Goal: Transaction & Acquisition: Purchase product/service

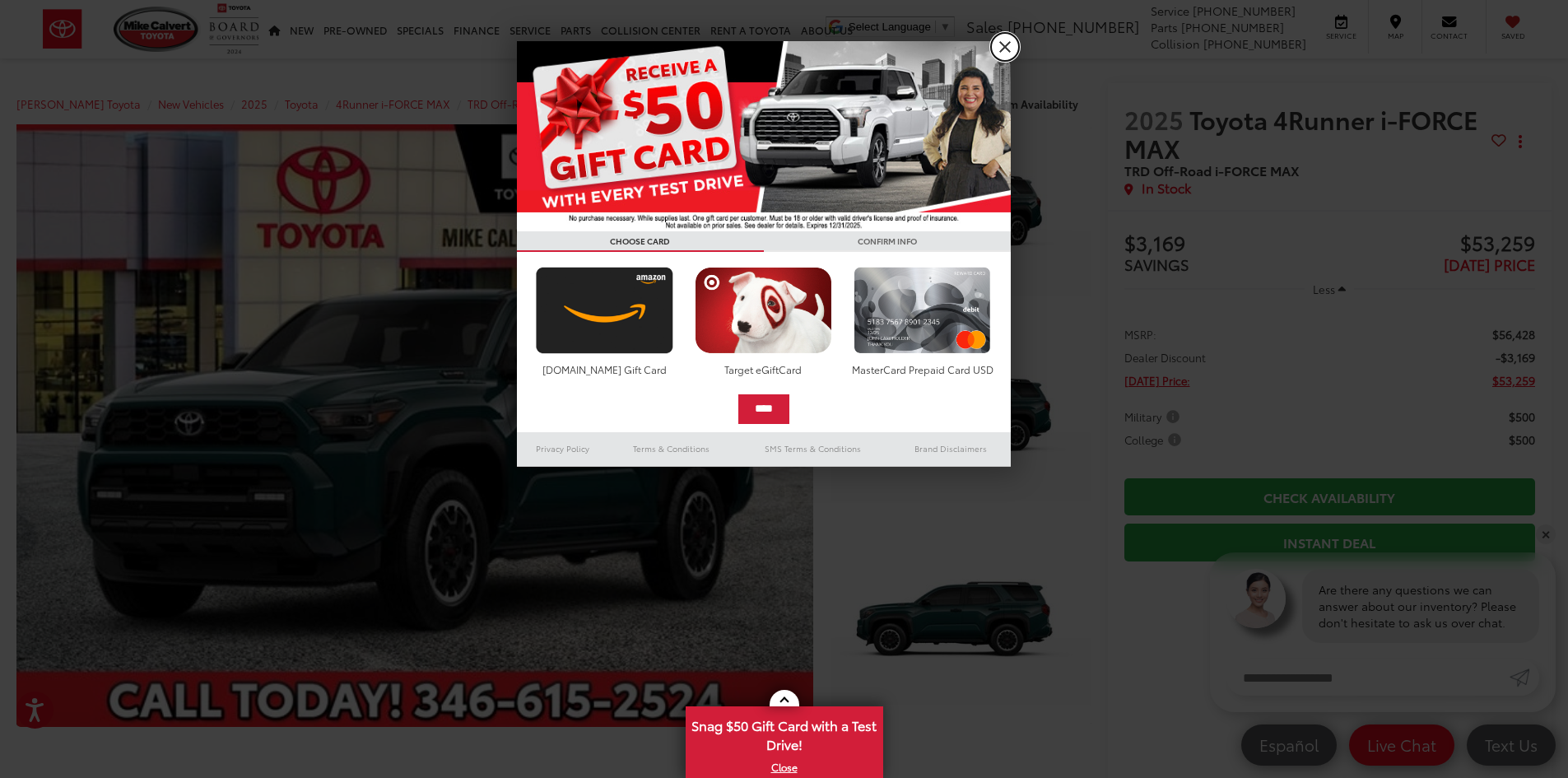
click at [1017, 47] on link "X" at bounding box center [1005, 47] width 28 height 28
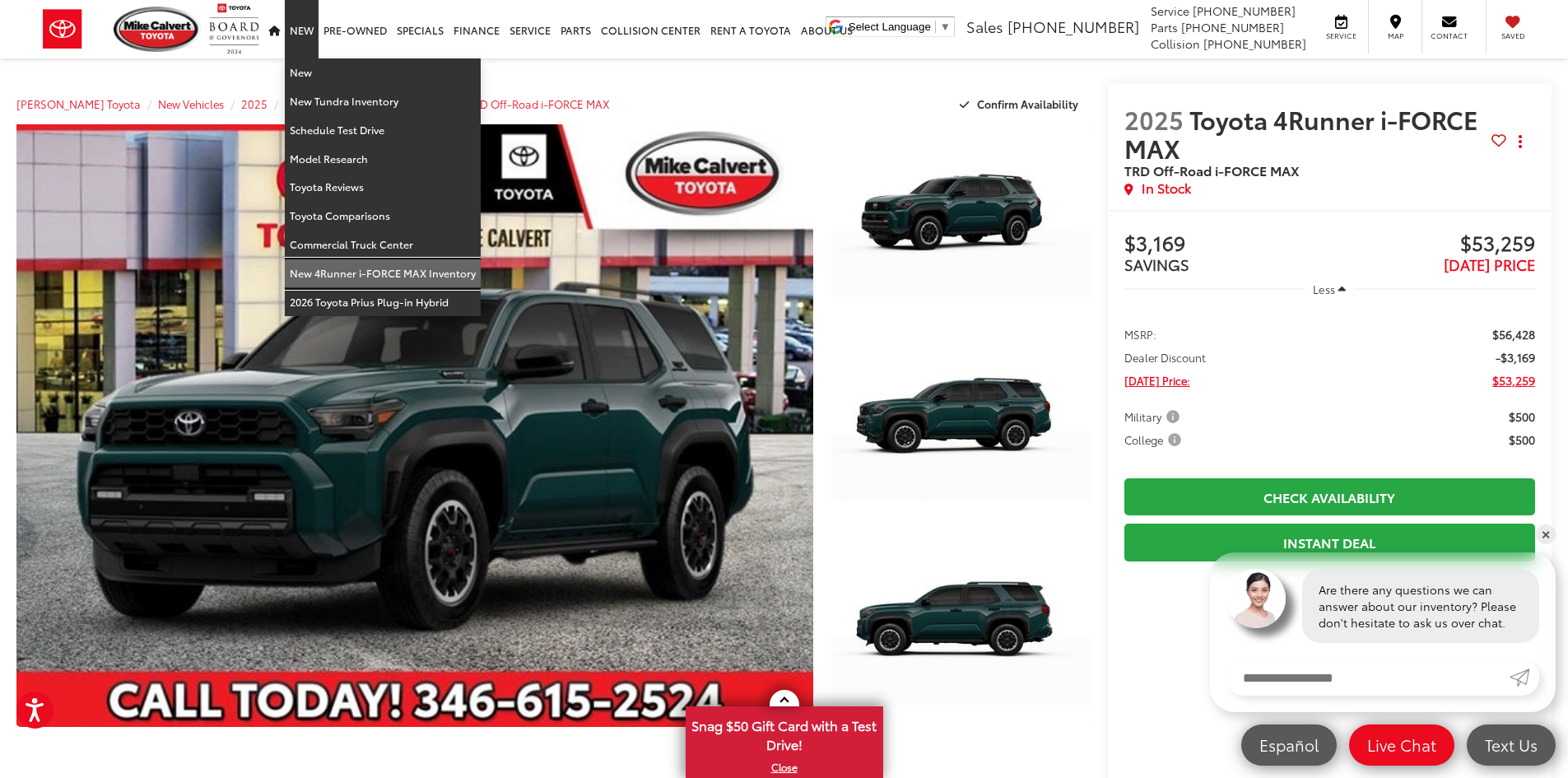
click at [378, 269] on link "New 4Runner i-FORCE MAX Inventory" at bounding box center [382, 273] width 196 height 29
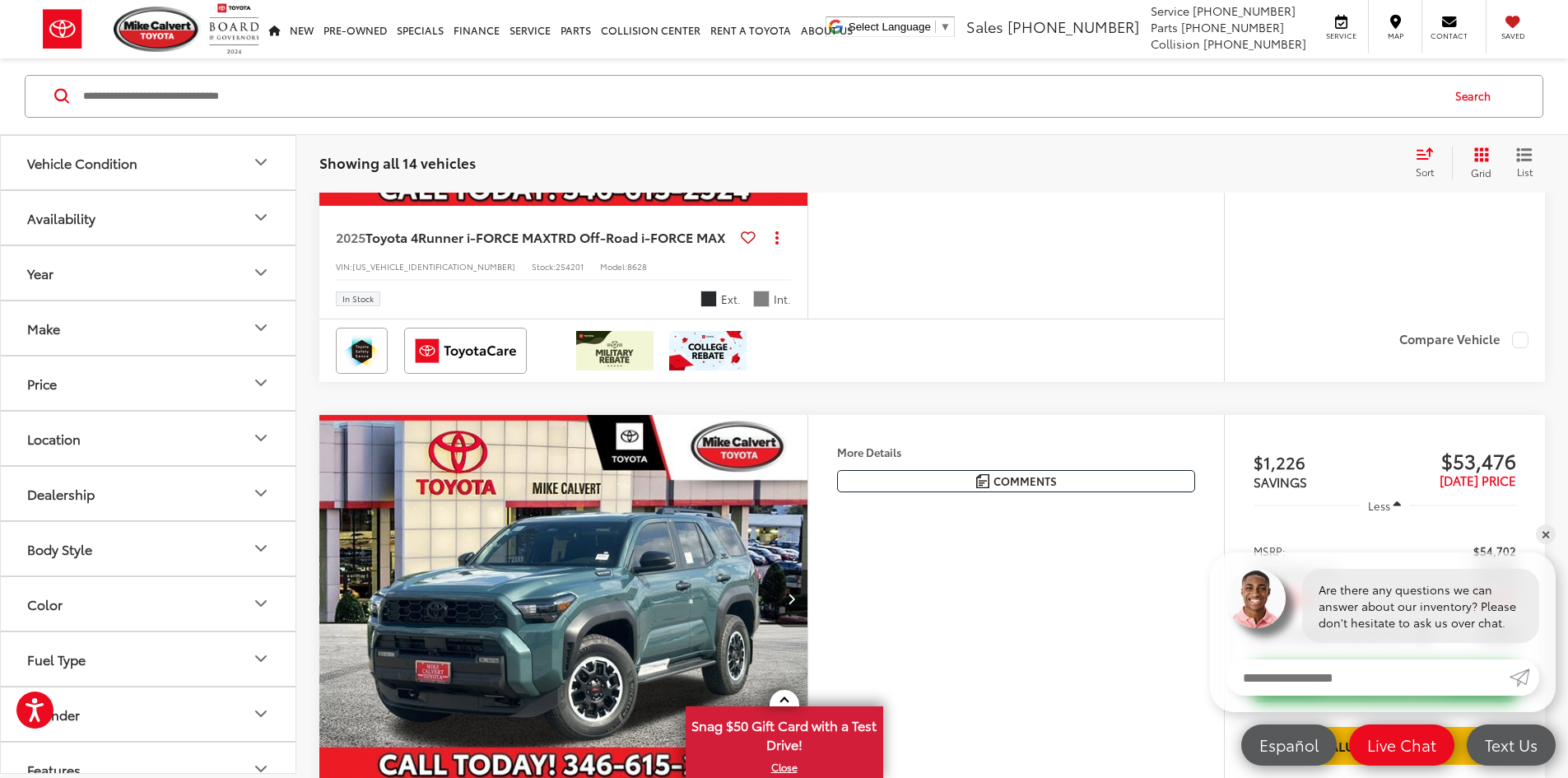
scroll to position [906, 0]
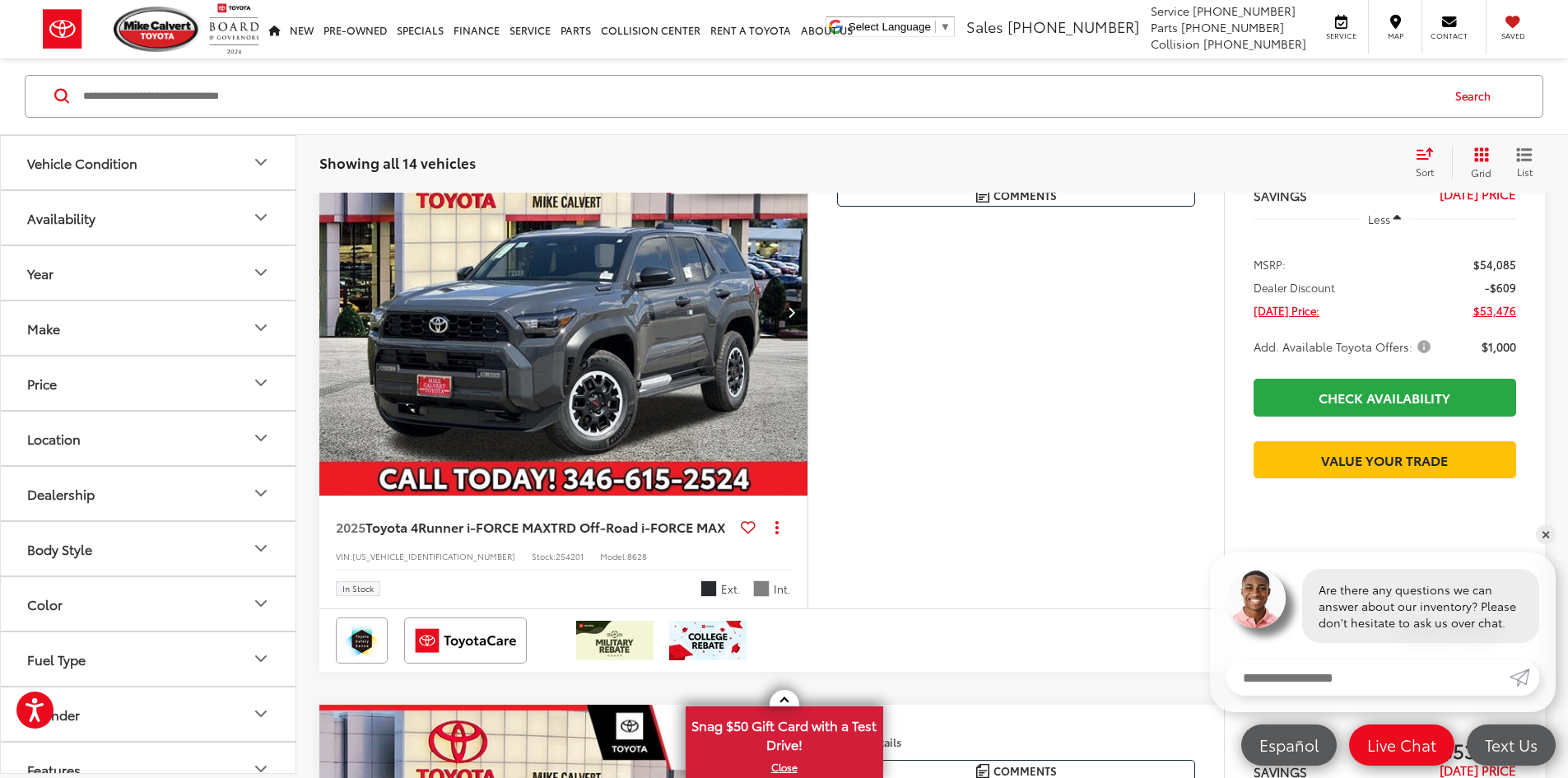
click at [808, 341] on button "Next image" at bounding box center [791, 313] width 33 height 58
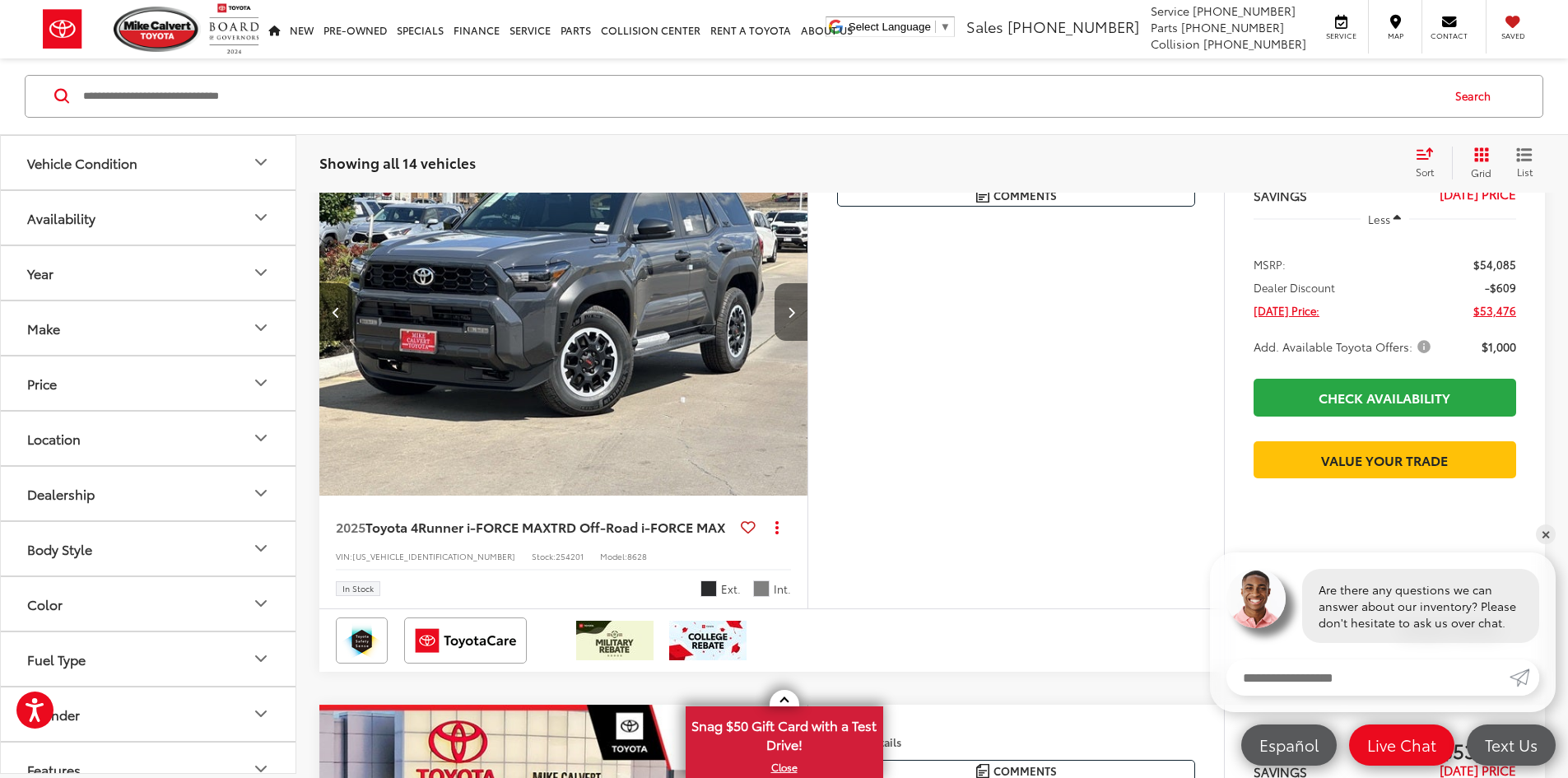
click at [808, 341] on button "Next image" at bounding box center [791, 313] width 33 height 58
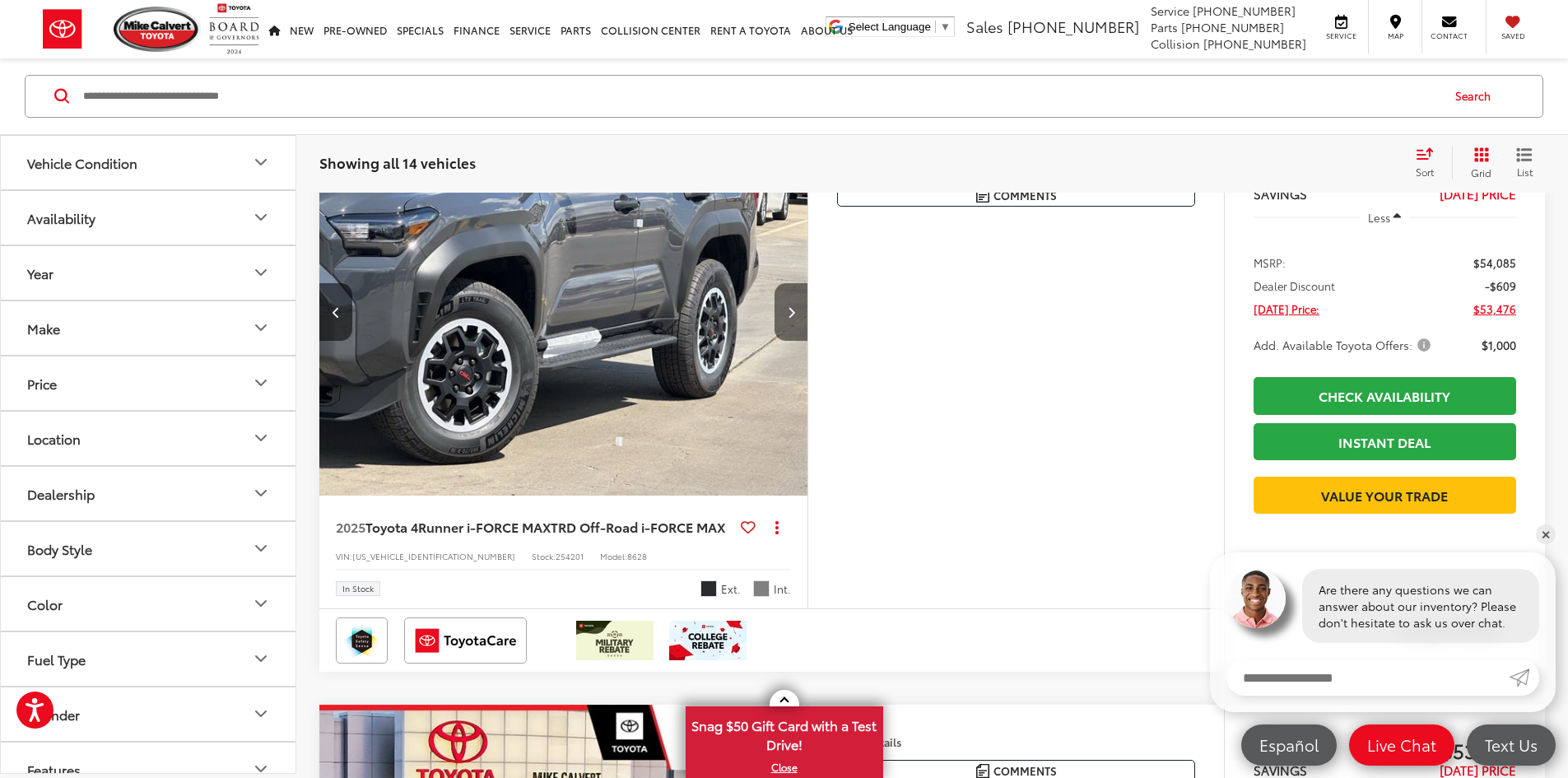
click at [808, 341] on button "Next image" at bounding box center [791, 313] width 33 height 58
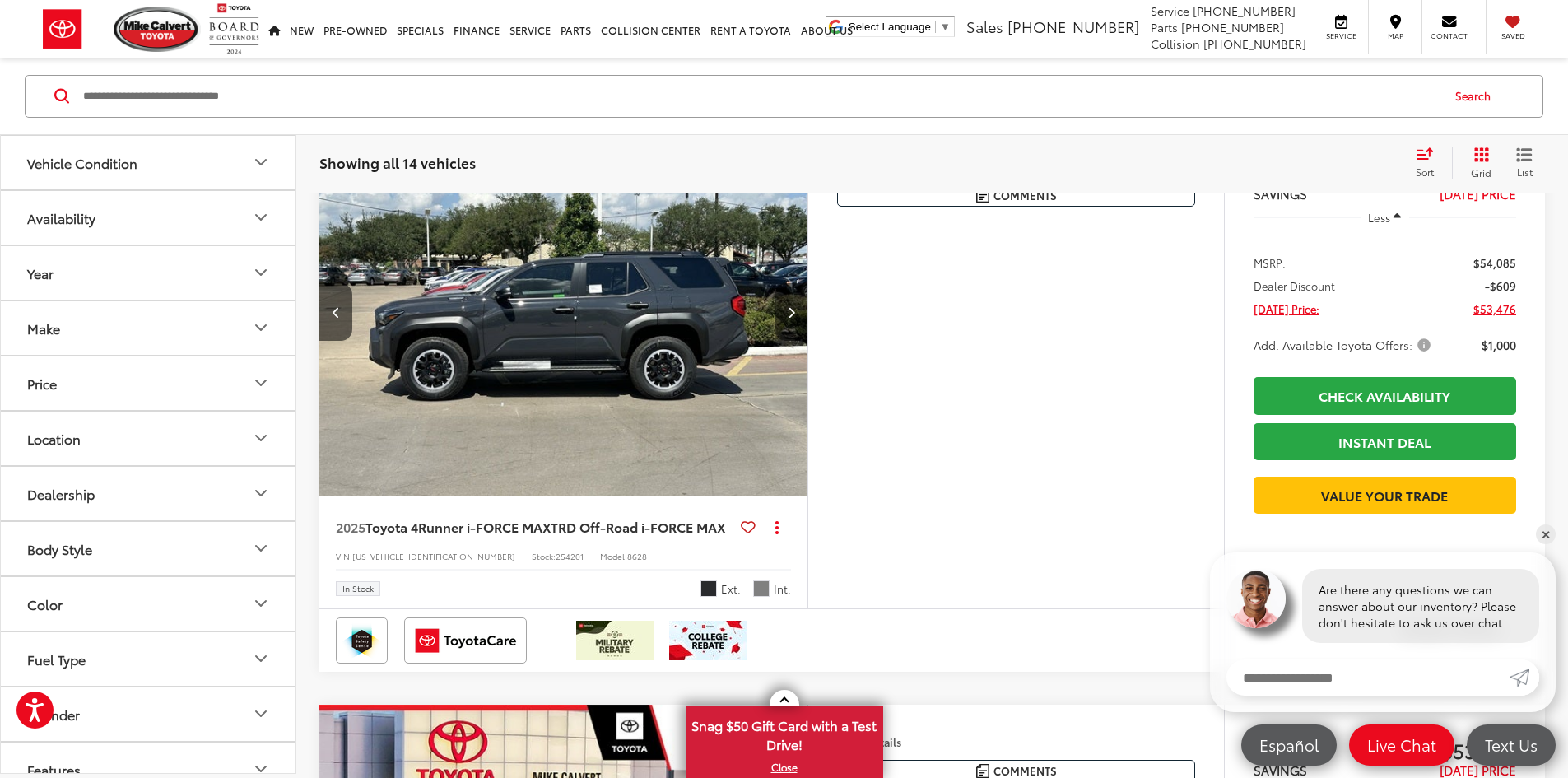
click at [808, 341] on button "Next image" at bounding box center [791, 313] width 33 height 58
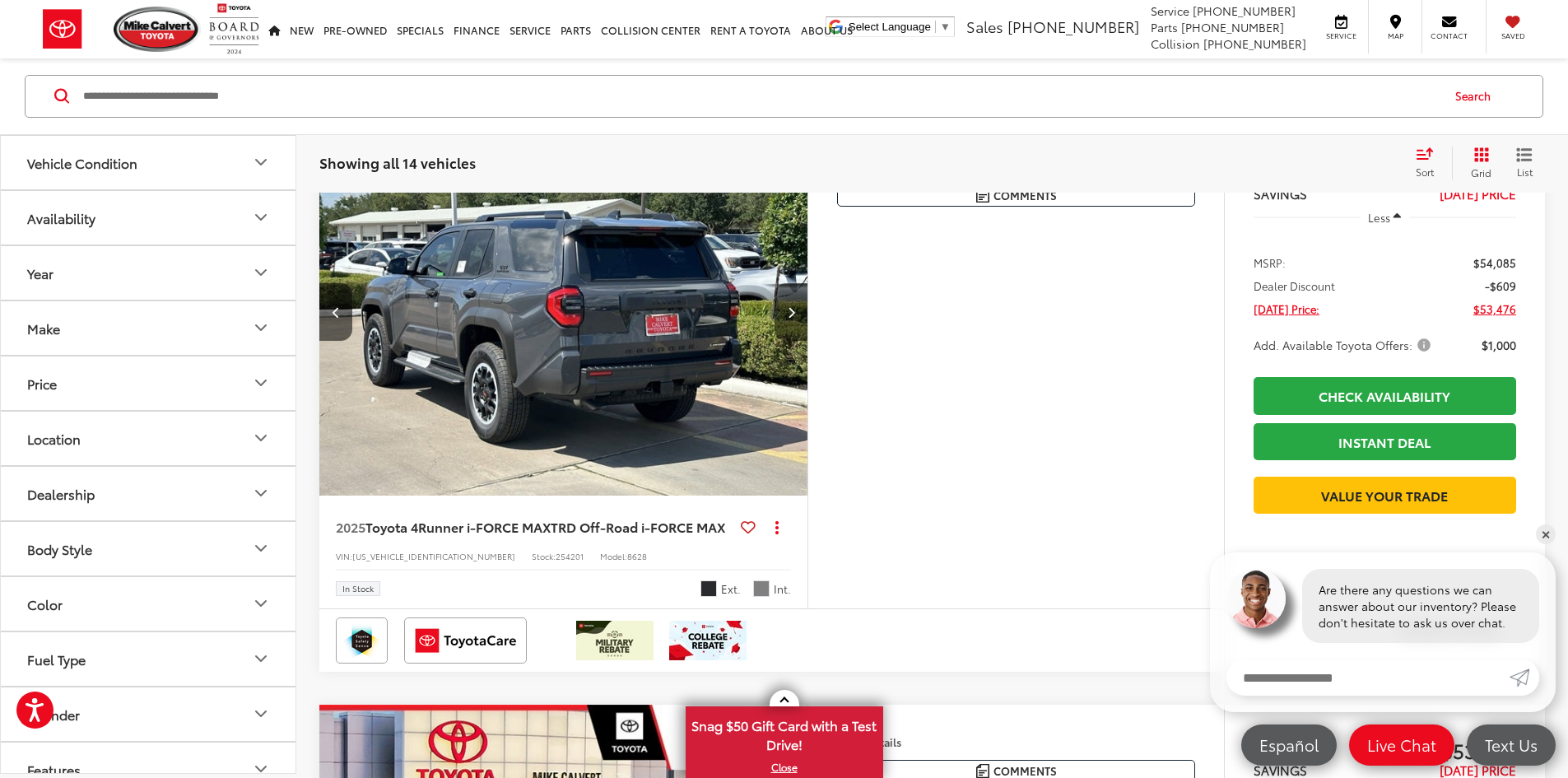
click at [808, 341] on button "Next image" at bounding box center [791, 313] width 33 height 58
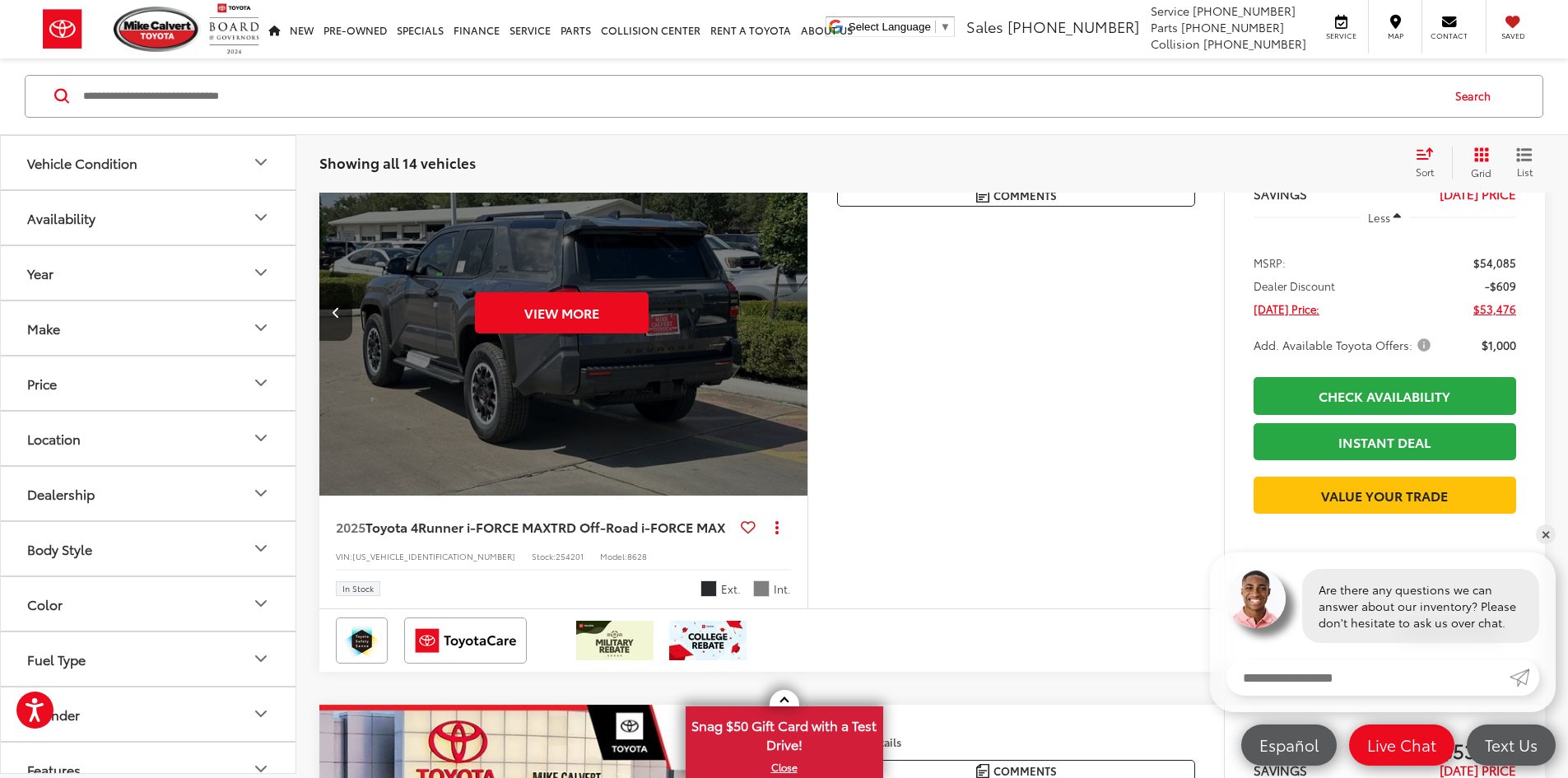
scroll to position [0, 3122]
click at [807, 461] on div "View More" at bounding box center [561, 312] width 491 height 368
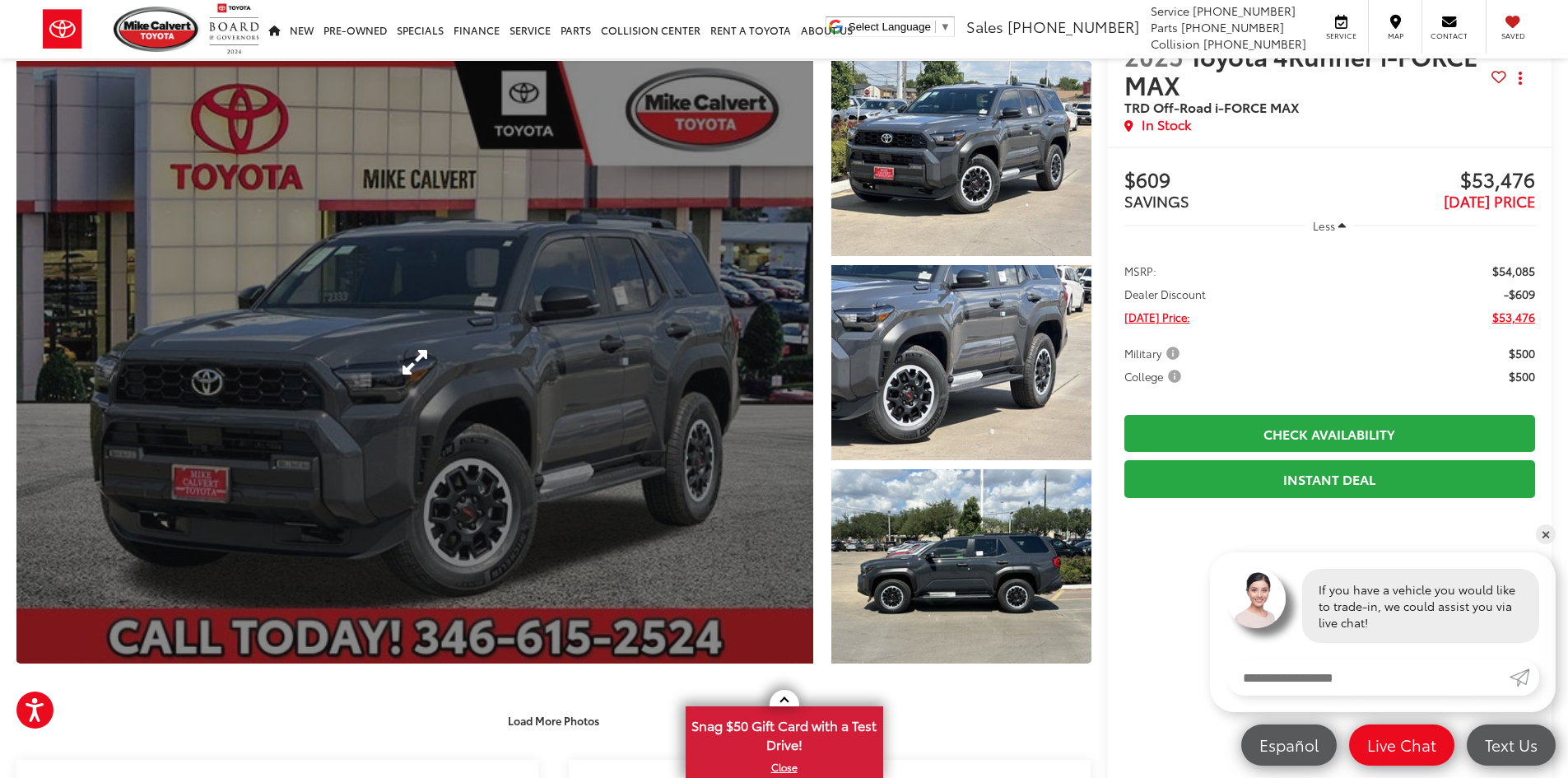
scroll to position [165, 0]
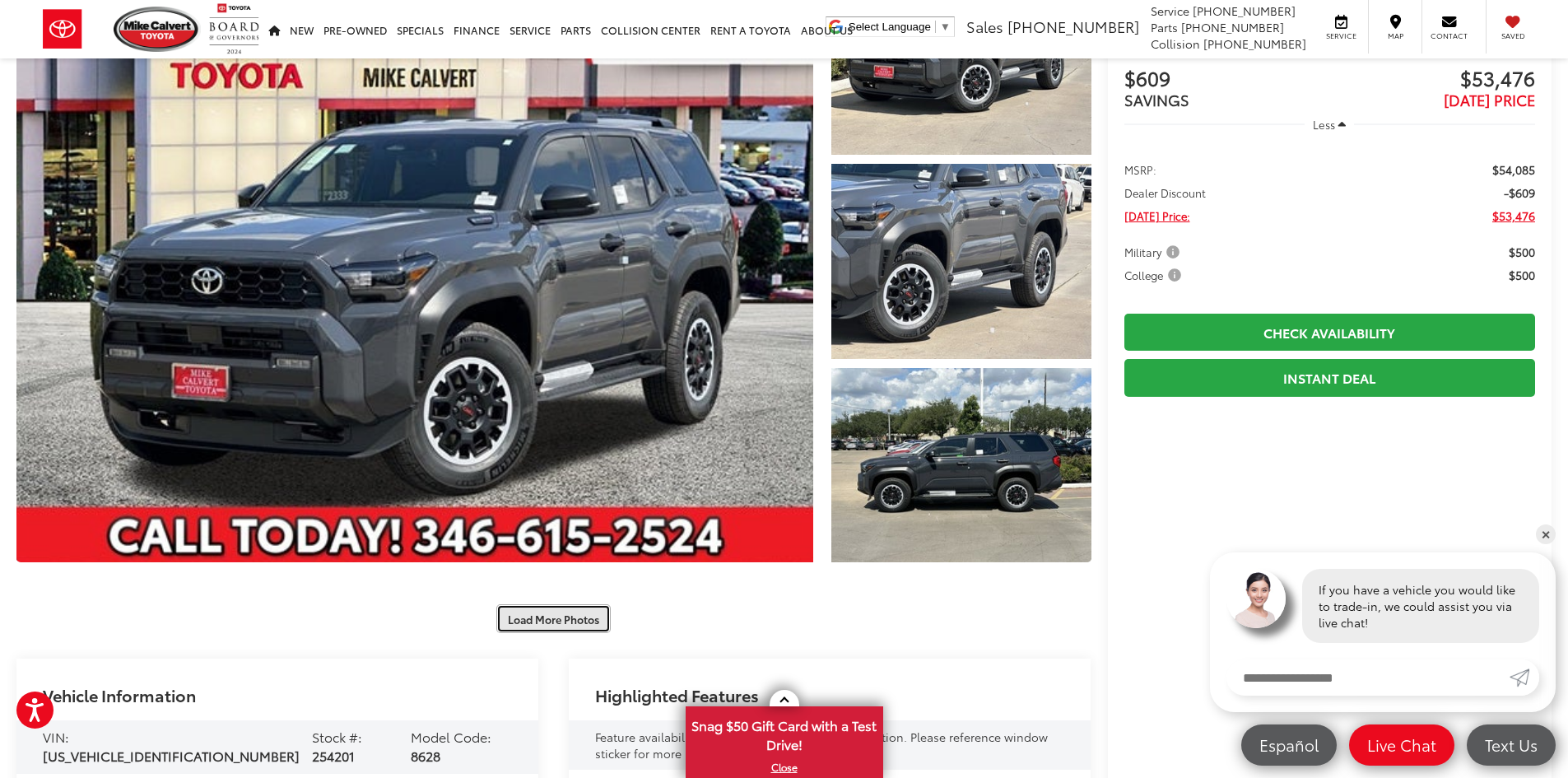
click at [561, 620] on button "Load More Photos" at bounding box center [553, 618] width 114 height 29
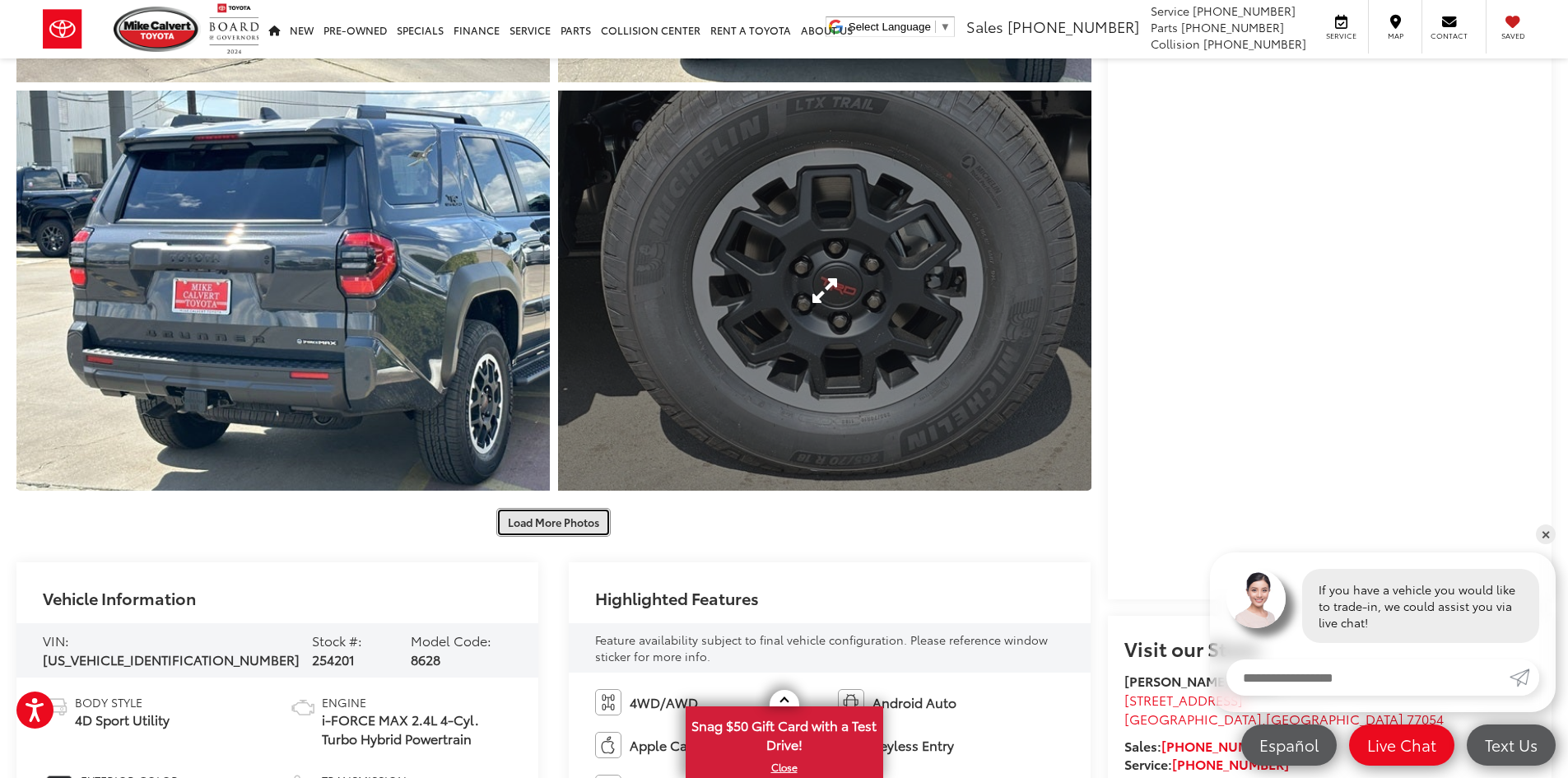
scroll to position [1070, 0]
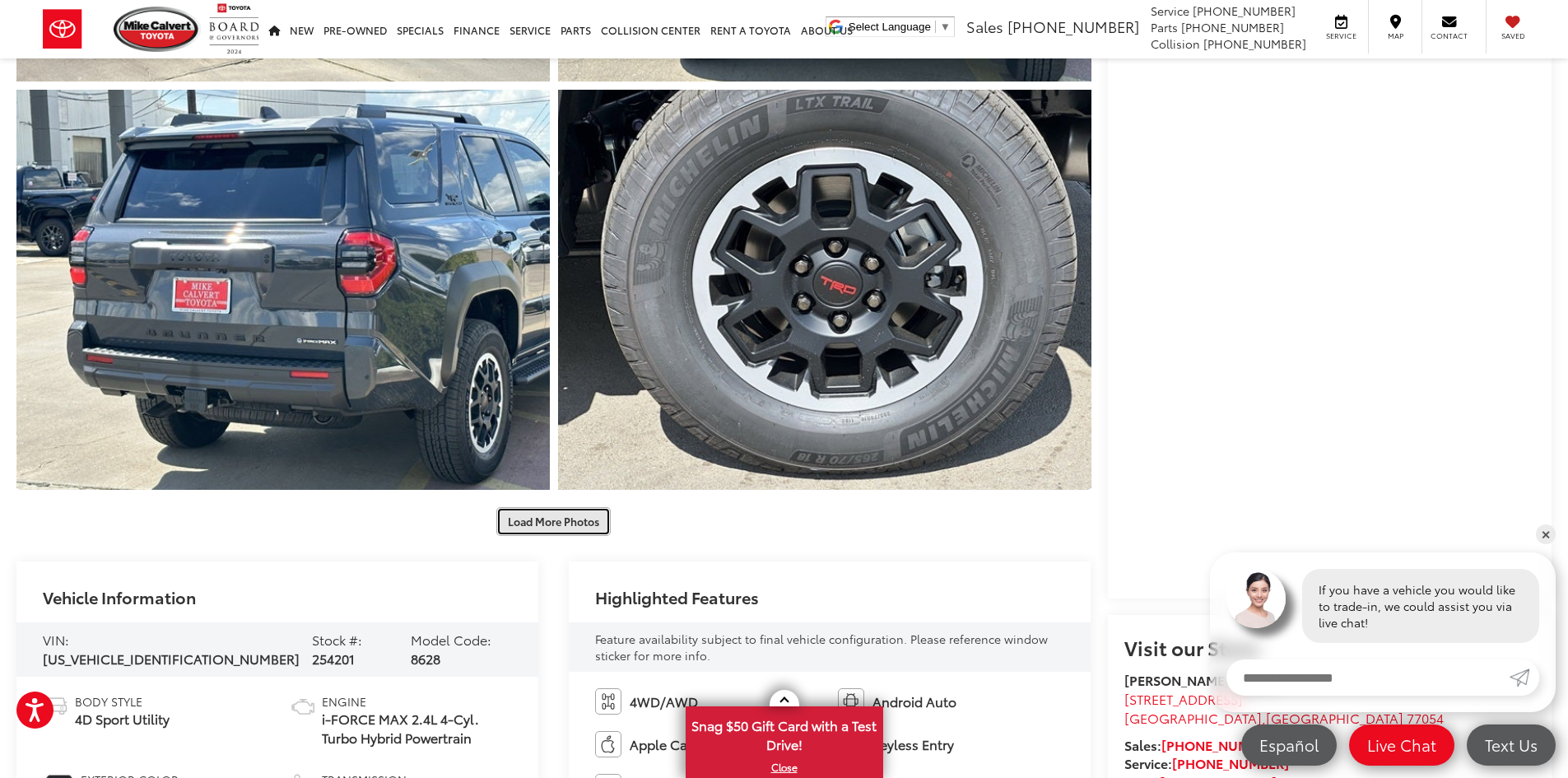
click at [567, 522] on button "Load More Photos" at bounding box center [553, 522] width 114 height 29
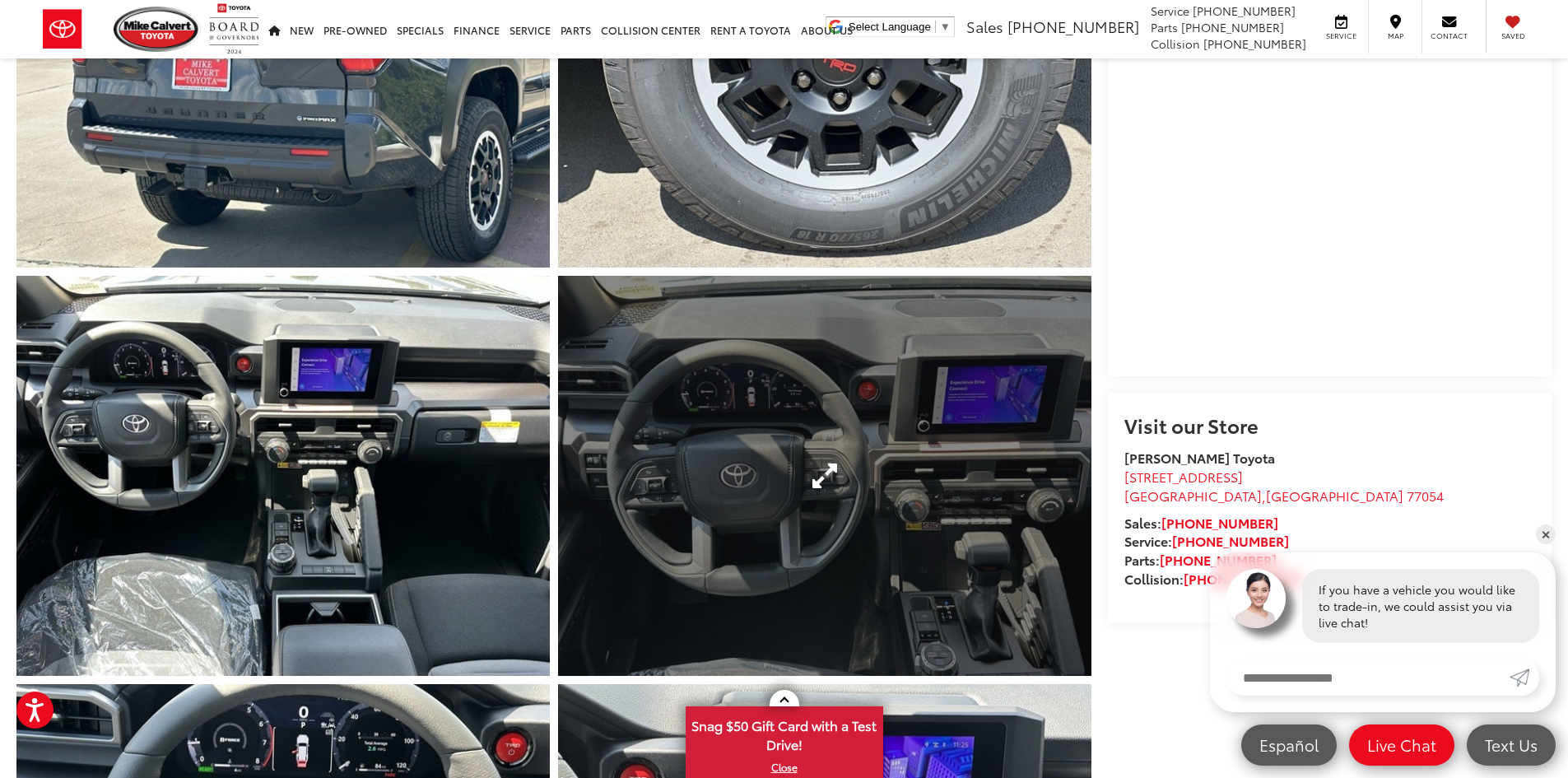
scroll to position [1317, 0]
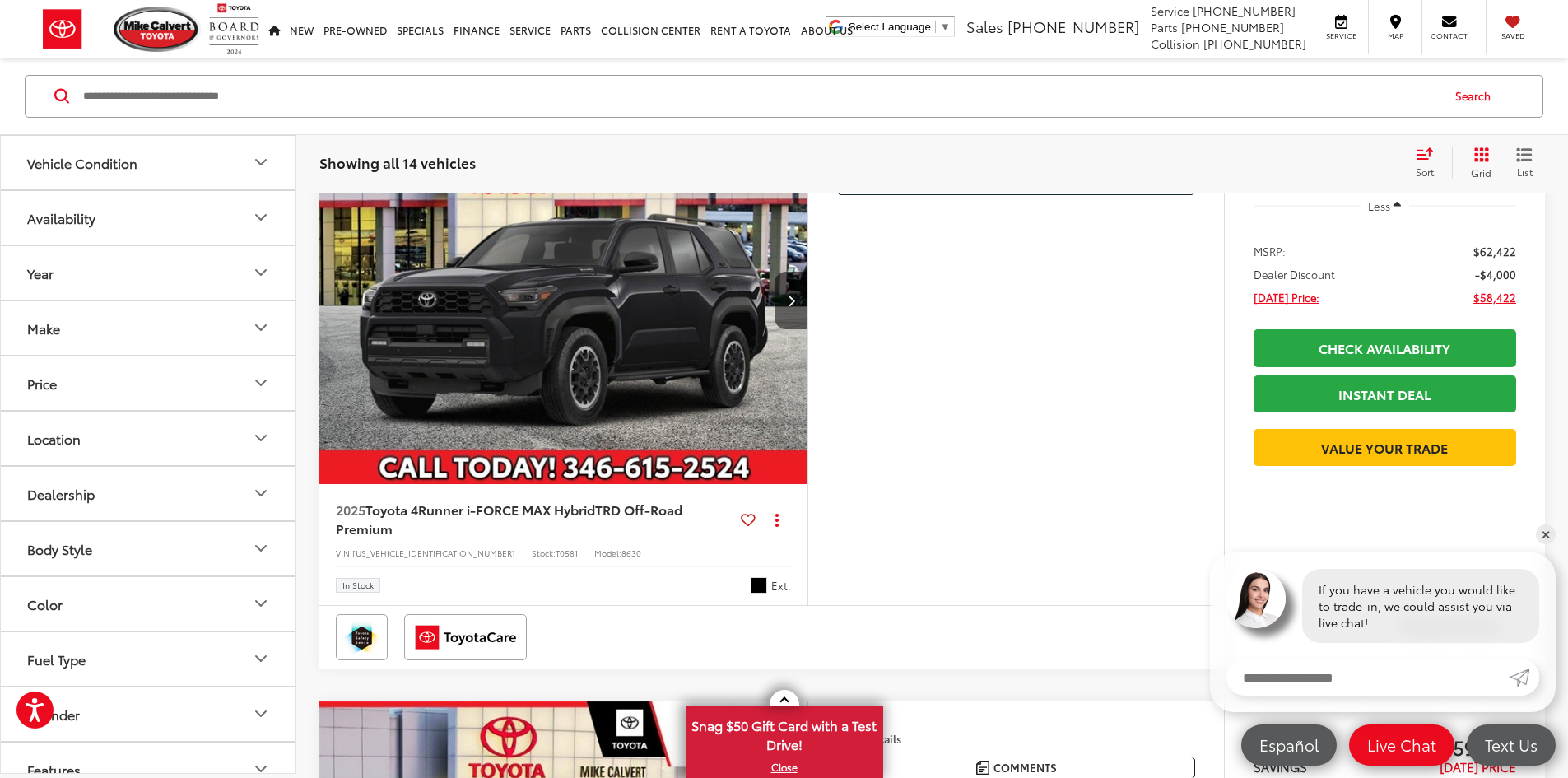
scroll to position [4957, 0]
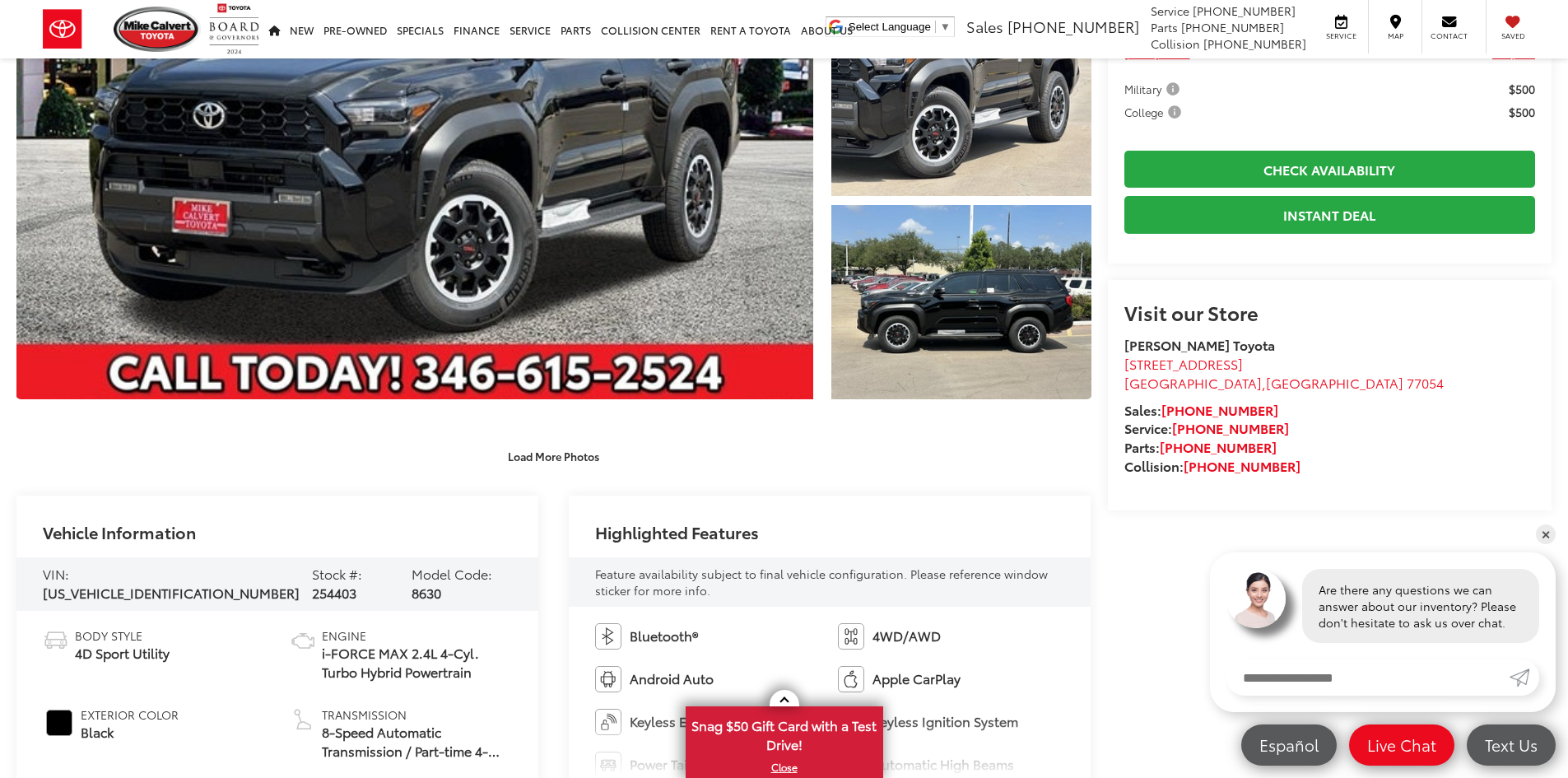
scroll to position [329, 0]
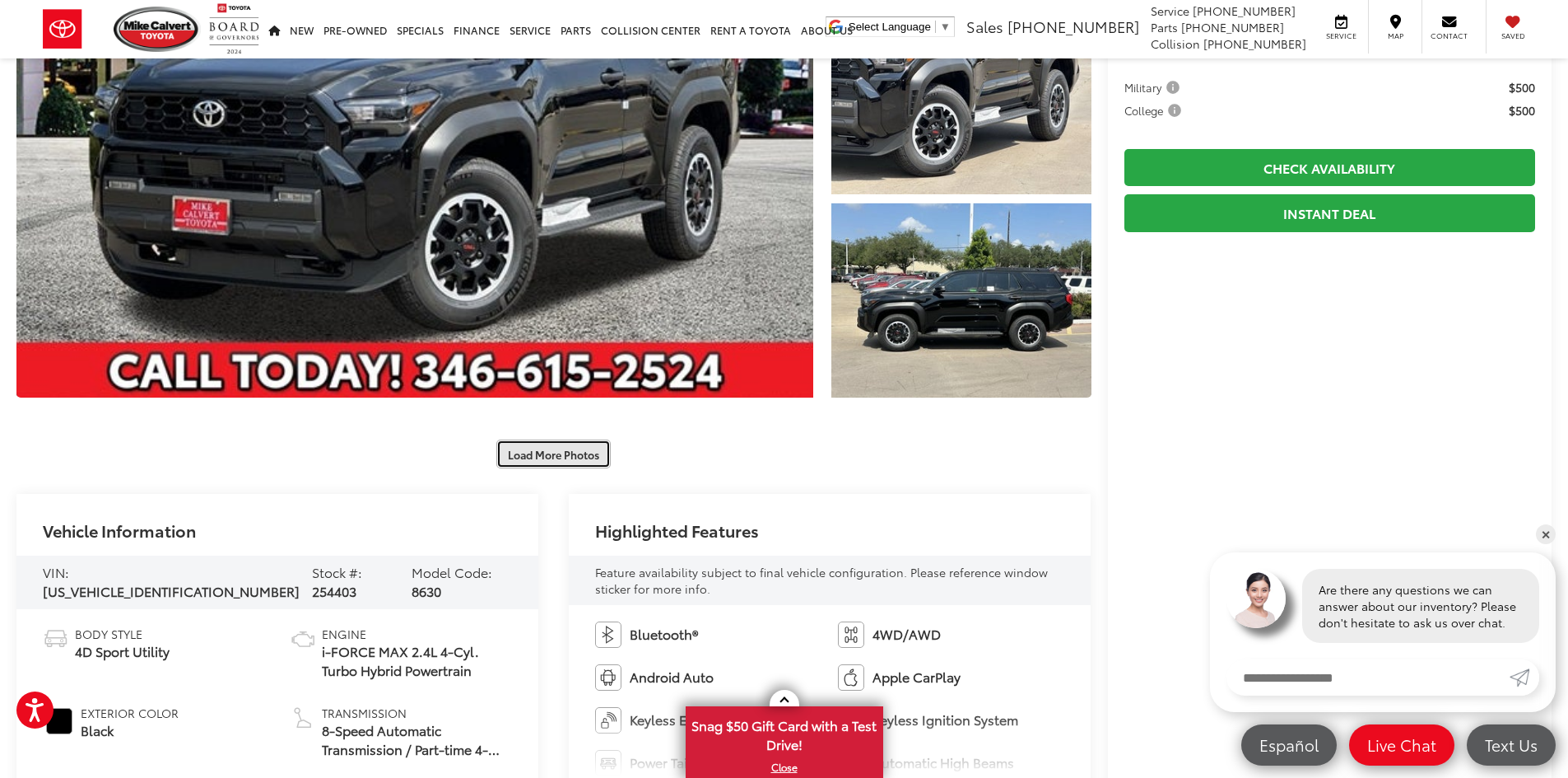
click at [547, 442] on button "Load More Photos" at bounding box center [553, 454] width 114 height 29
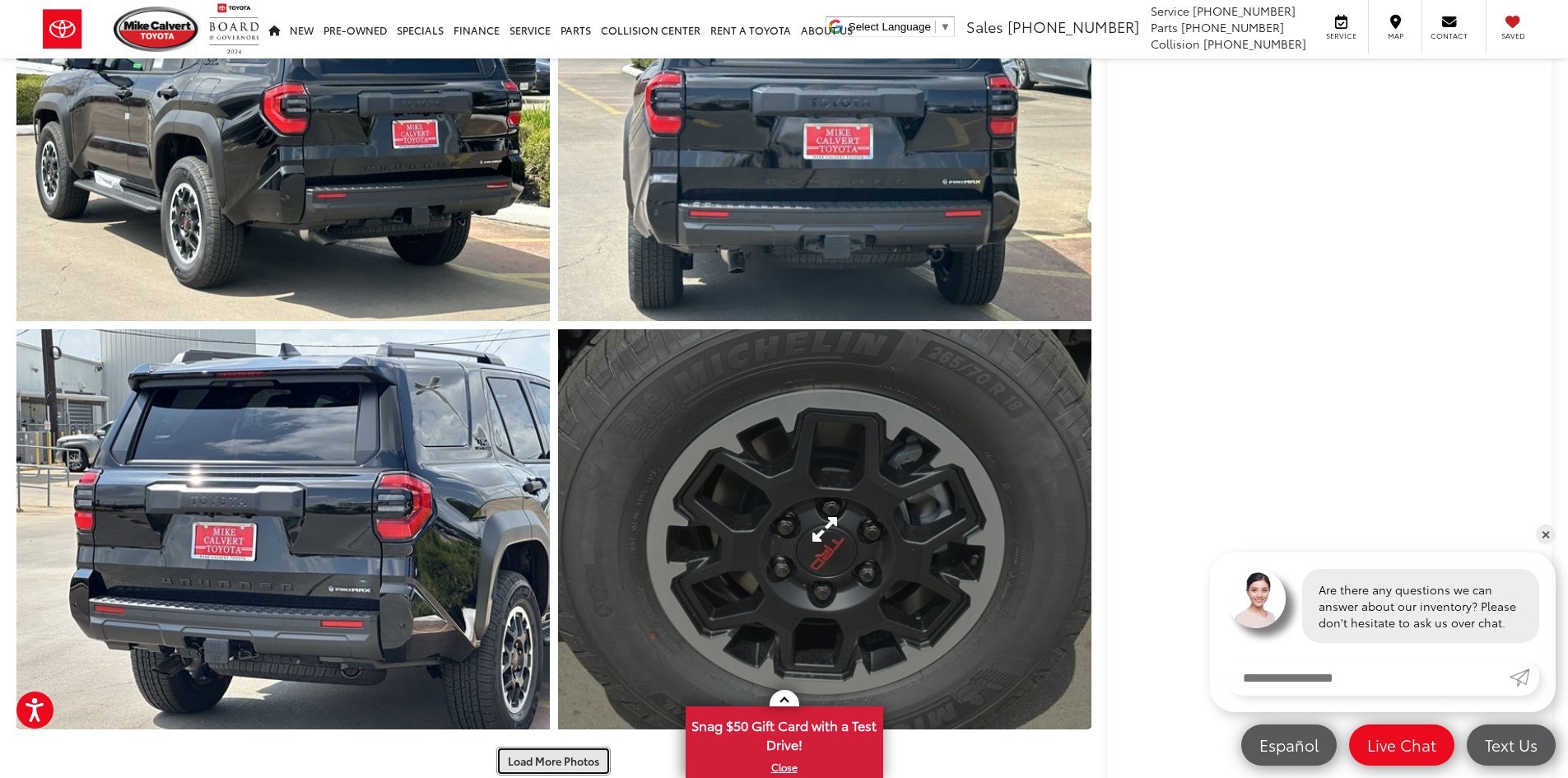
scroll to position [1153, 0]
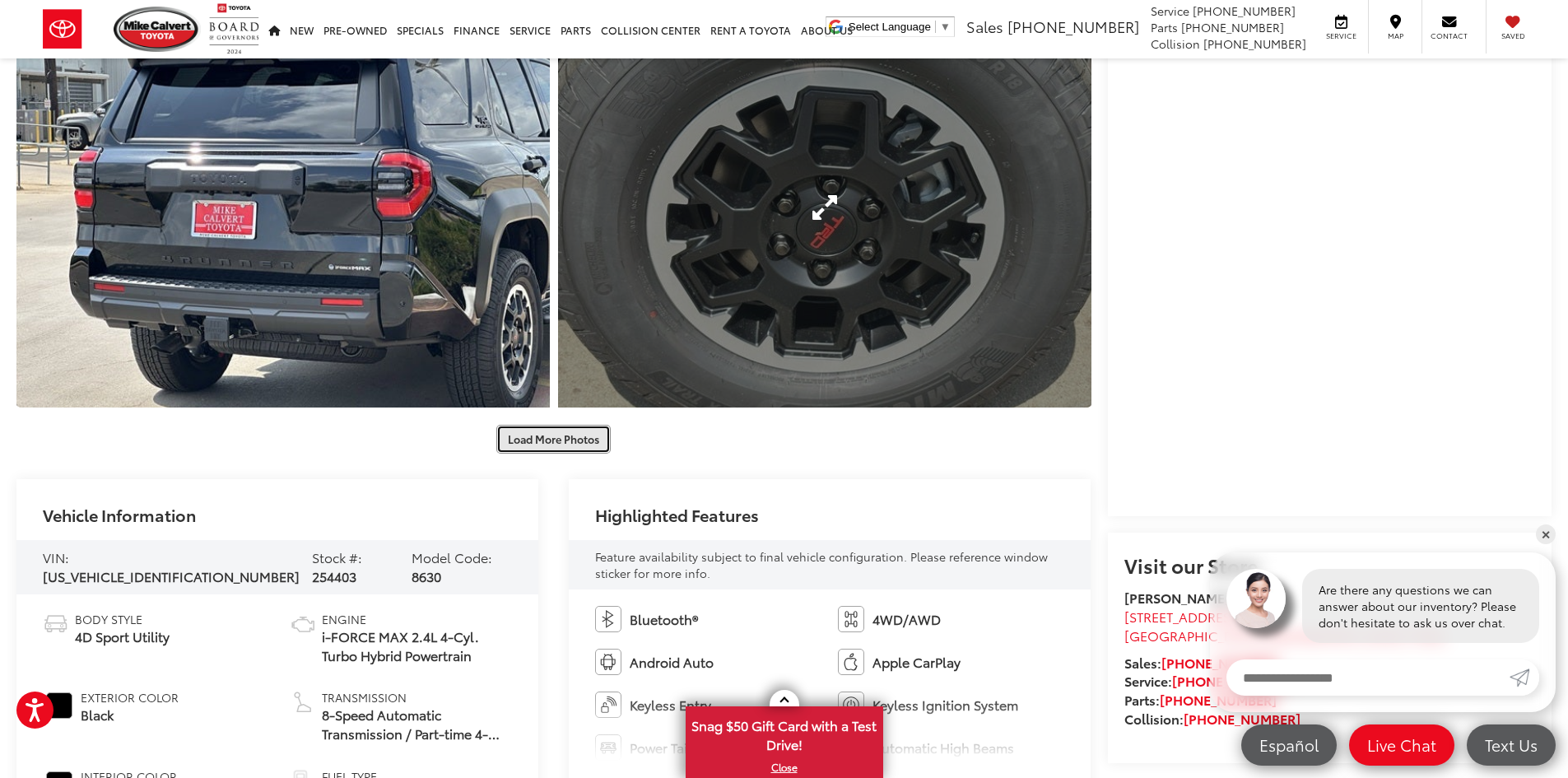
click at [600, 449] on button "Load More Photos" at bounding box center [553, 439] width 114 height 29
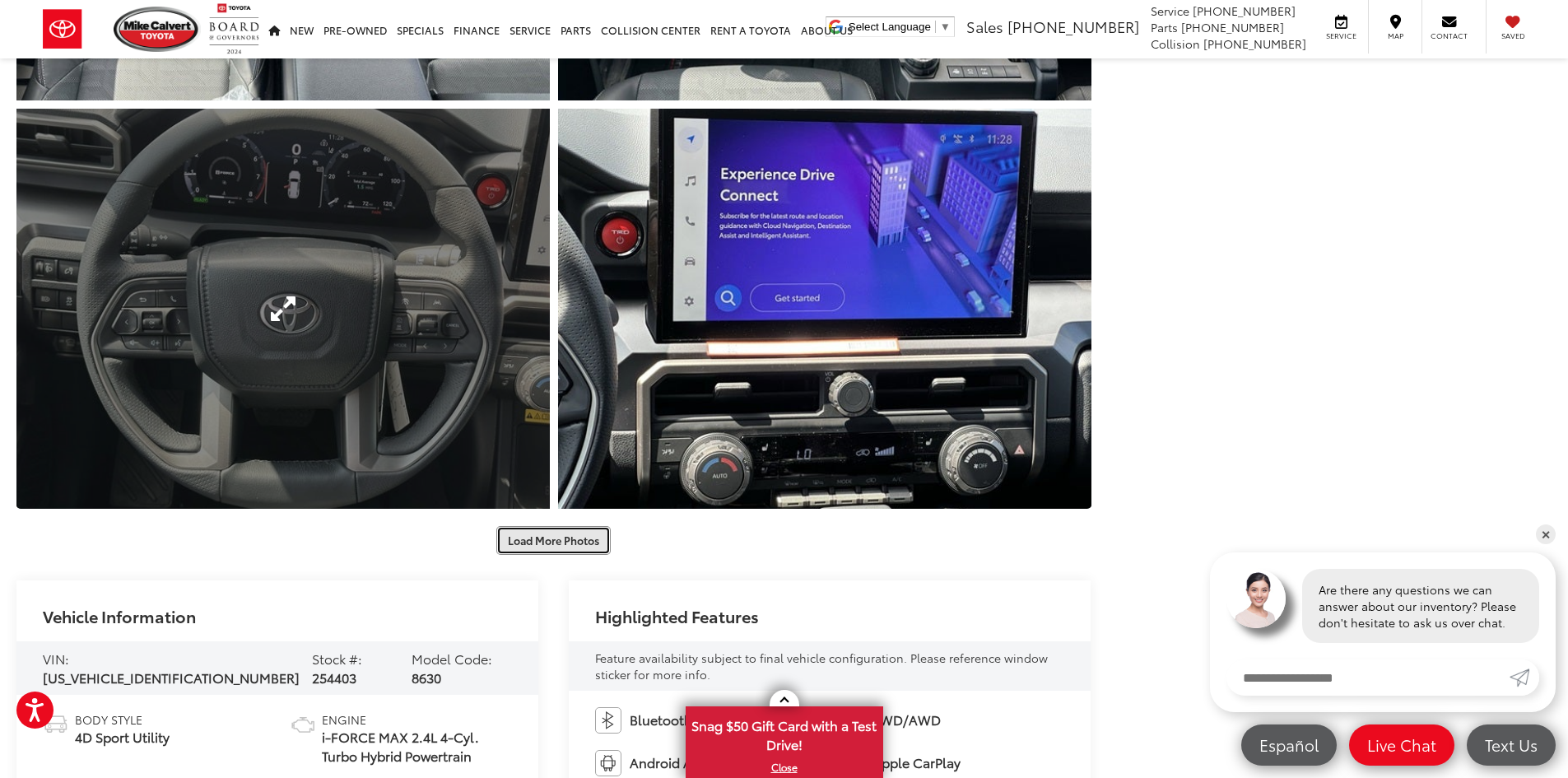
scroll to position [1894, 0]
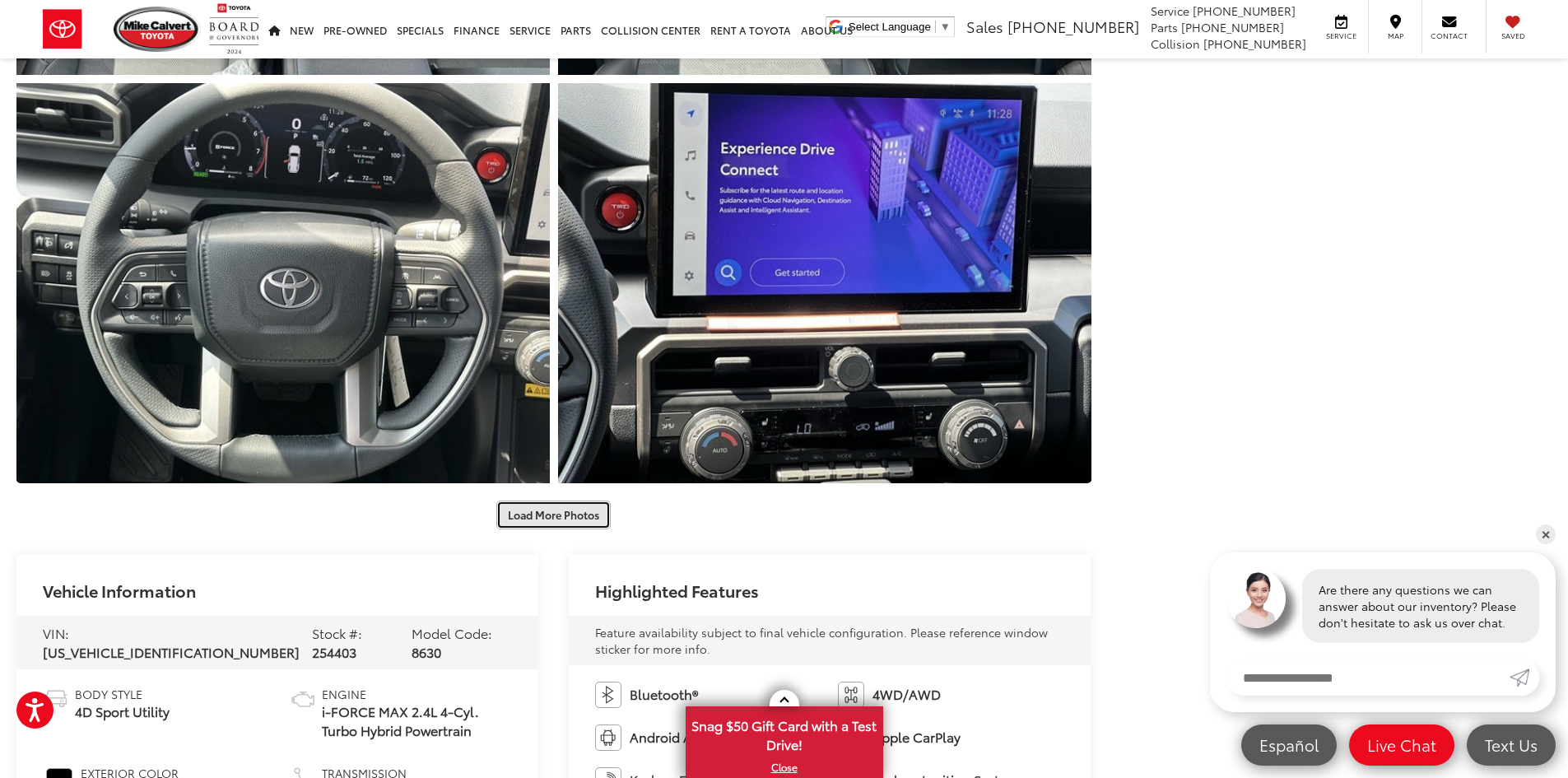
click at [593, 514] on button "Load More Photos" at bounding box center [553, 515] width 114 height 29
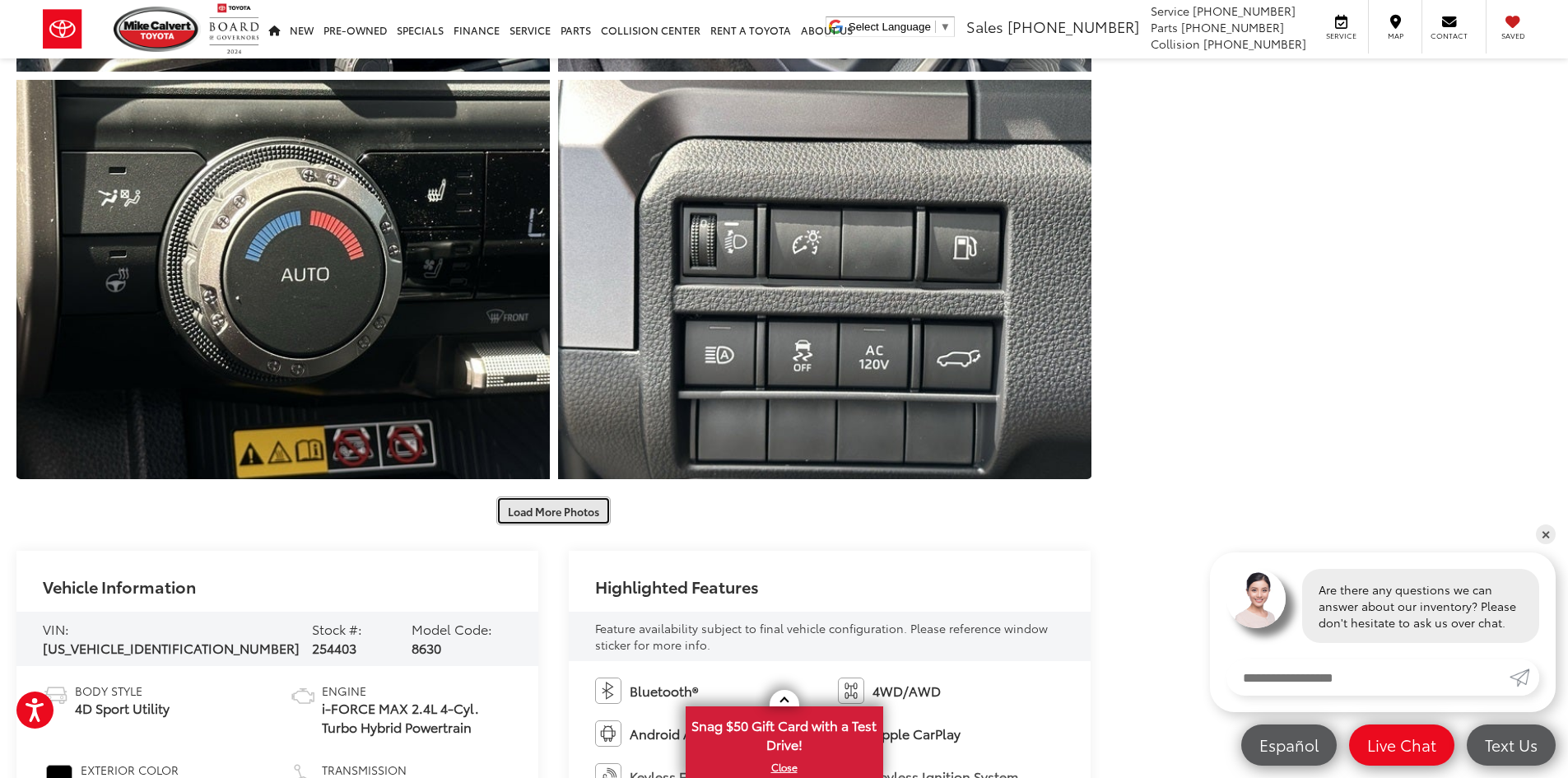
scroll to position [2718, 0]
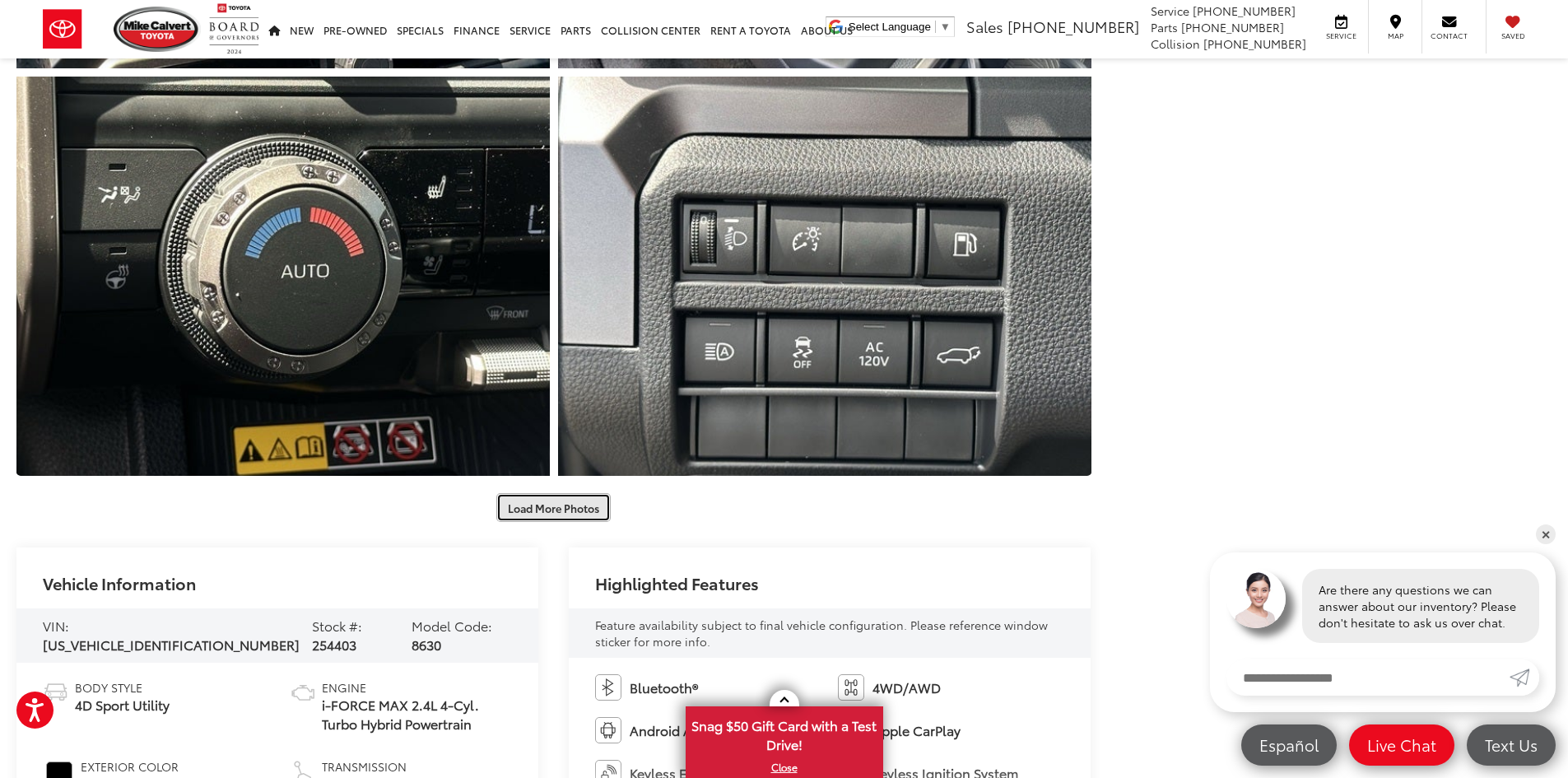
click at [544, 506] on button "Load More Photos" at bounding box center [553, 508] width 114 height 29
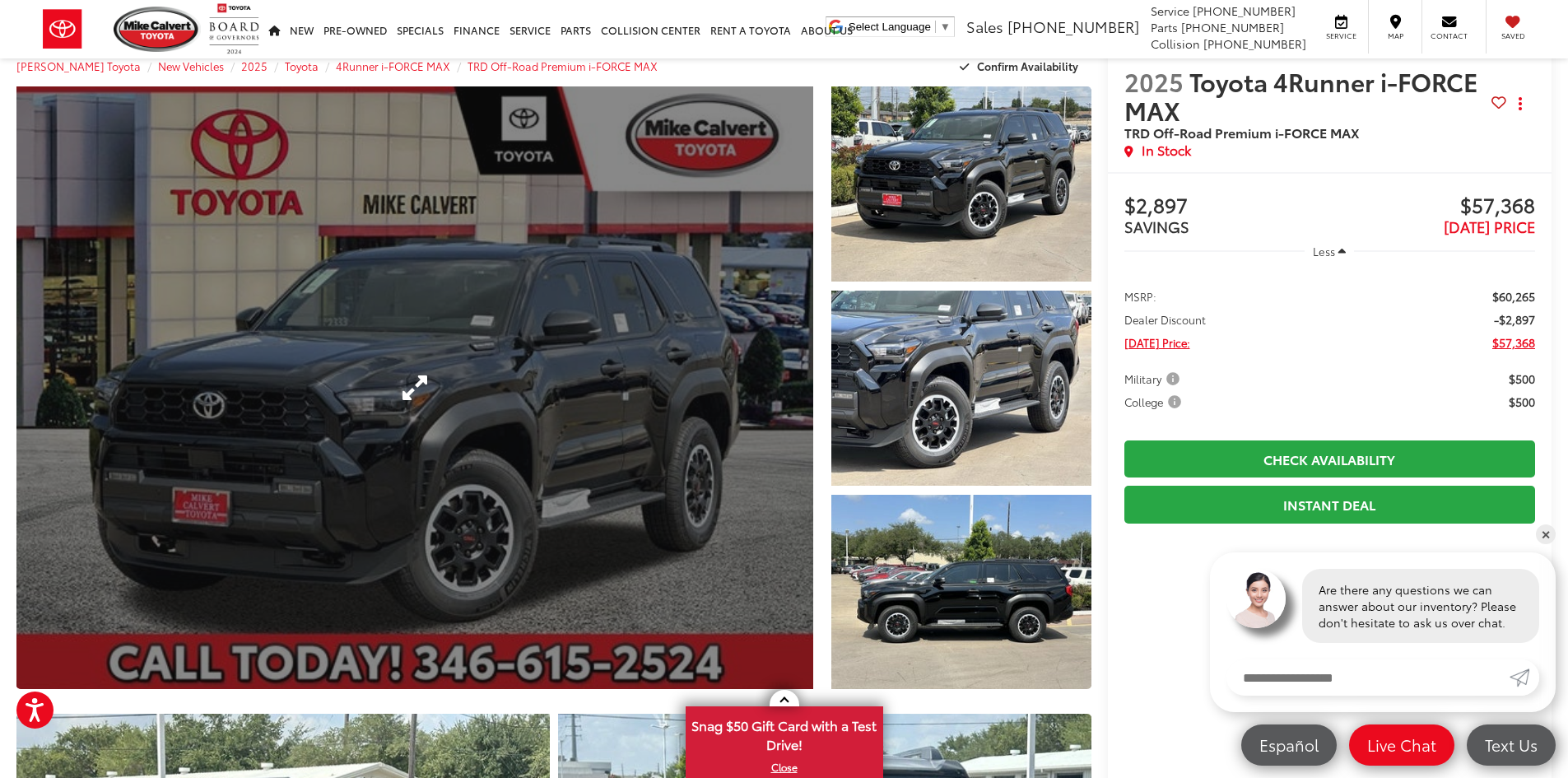
scroll to position [0, 0]
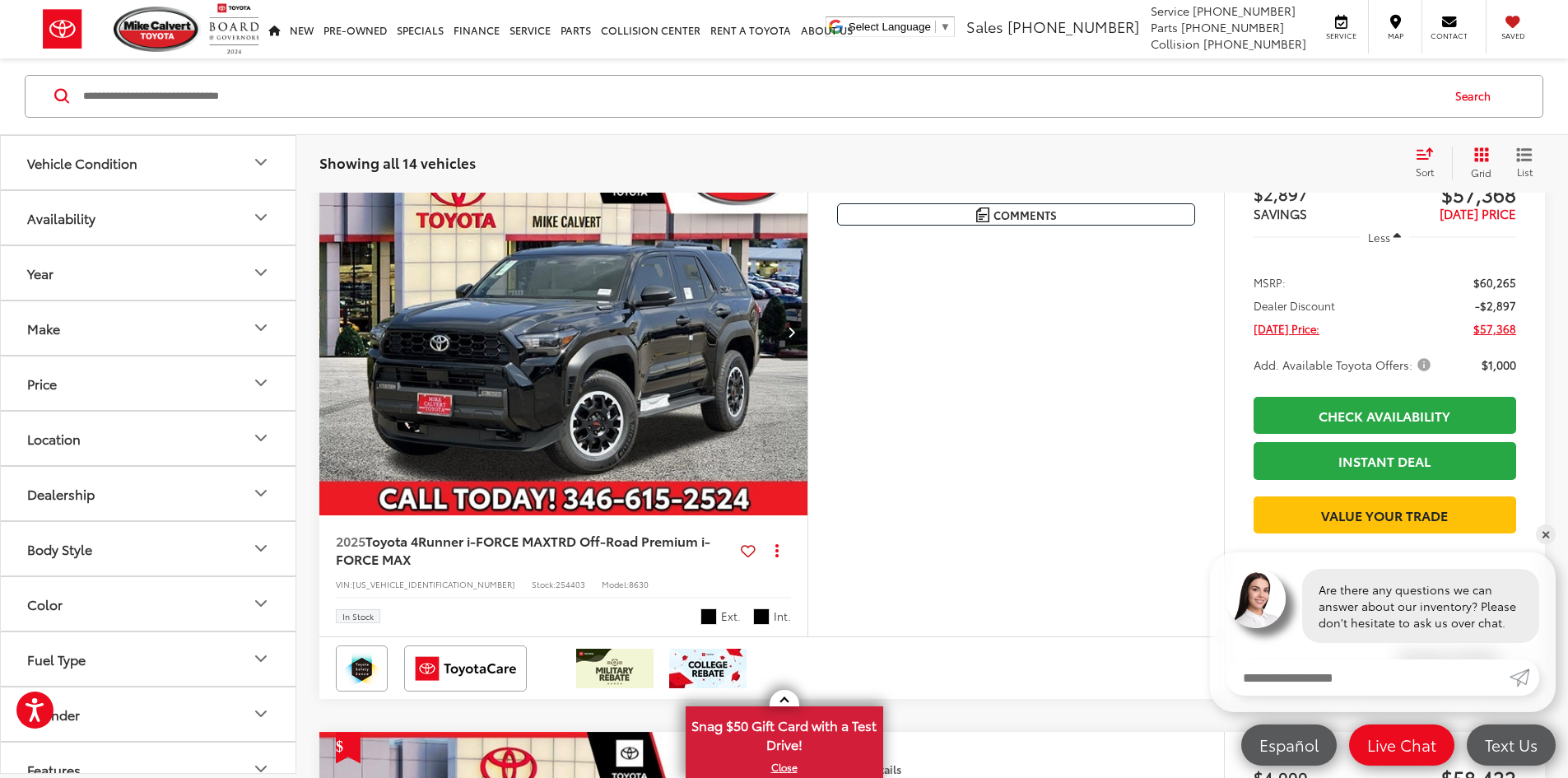
scroll to position [4545, 0]
